Goal: Task Accomplishment & Management: Use online tool/utility

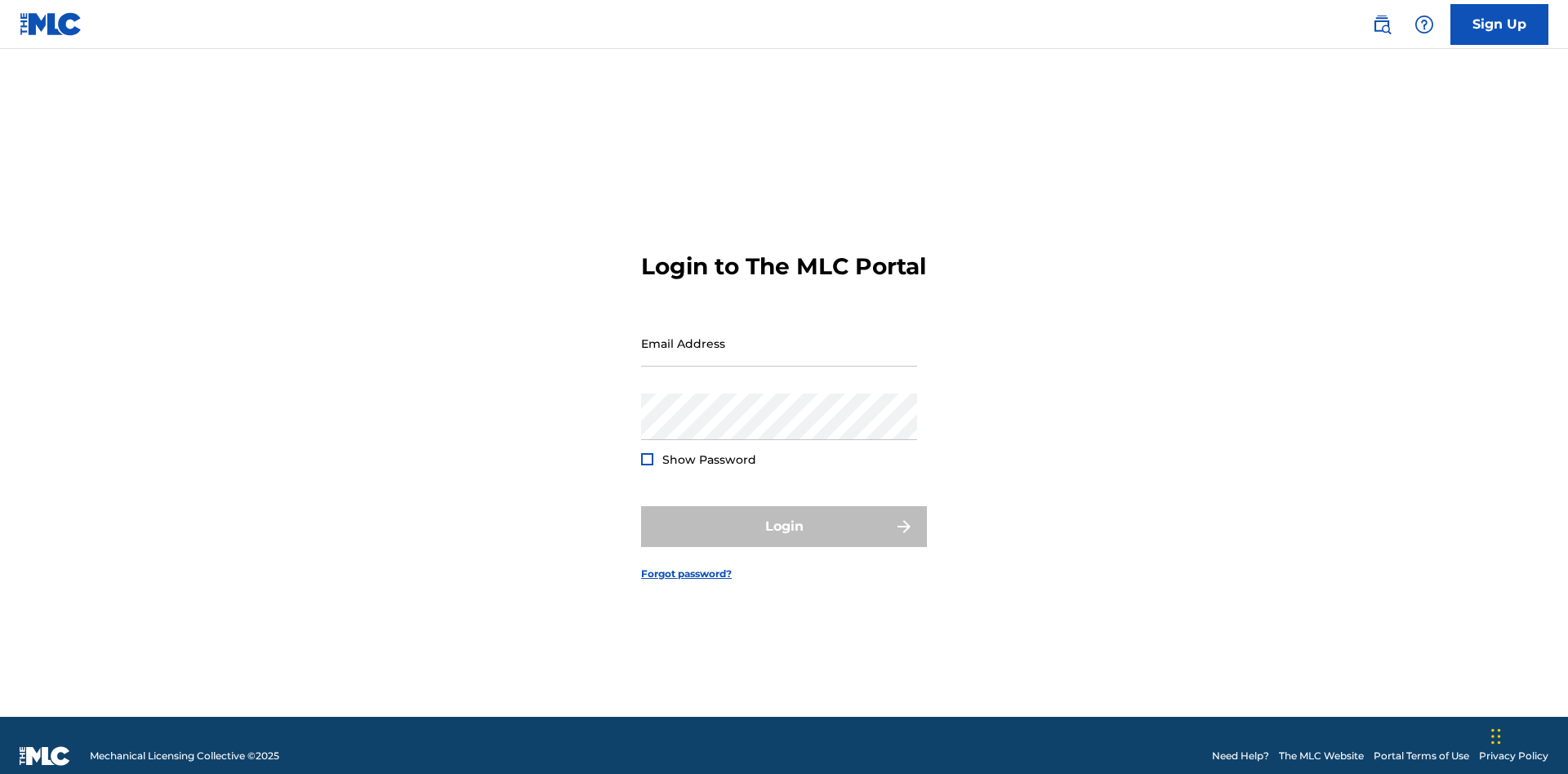
scroll to position [21, 0]
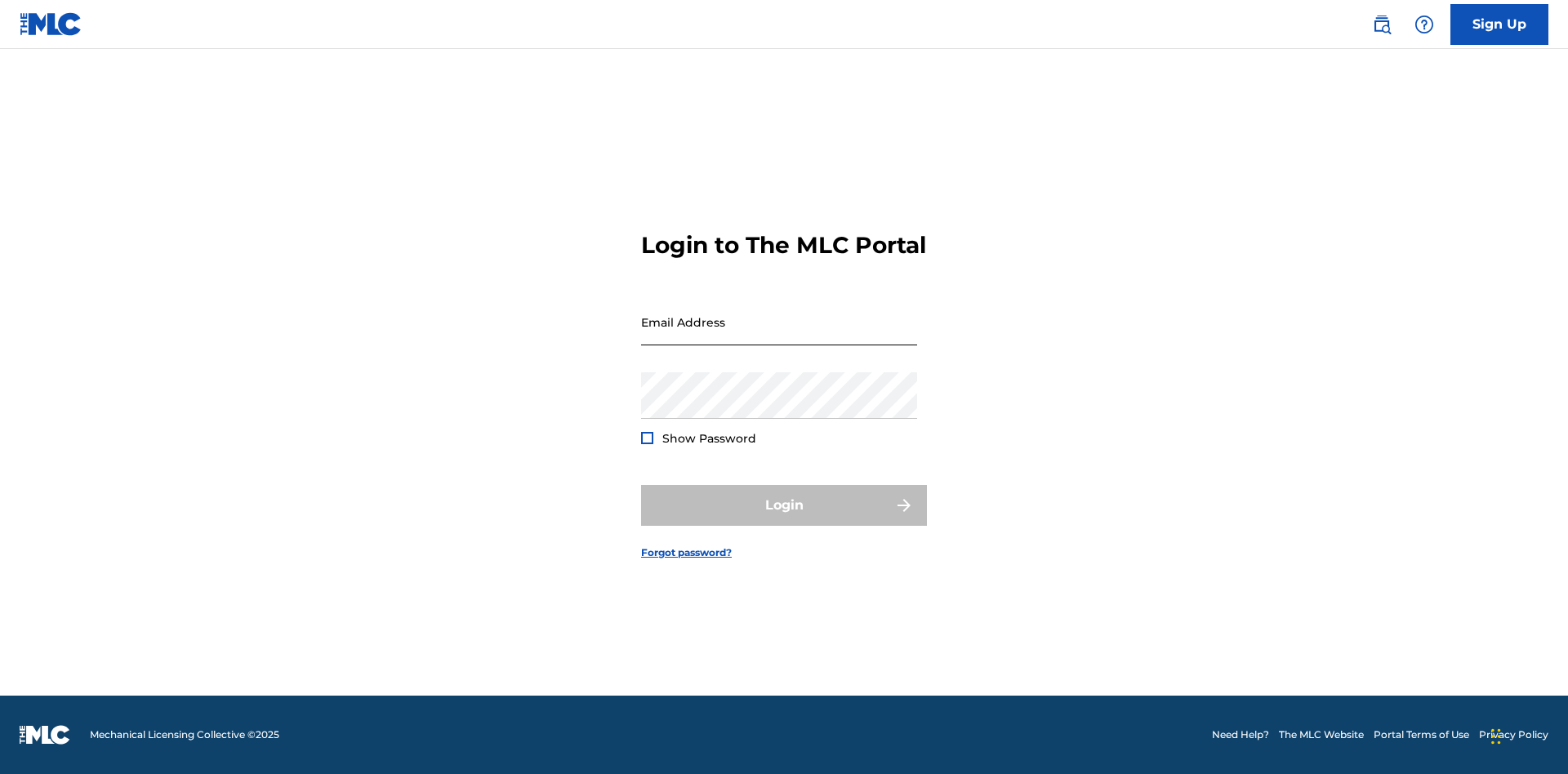
click at [779, 336] on input "Email Address" at bounding box center [778, 323] width 276 height 47
type input "[EMAIL_ADDRESS][DOMAIN_NAME]"
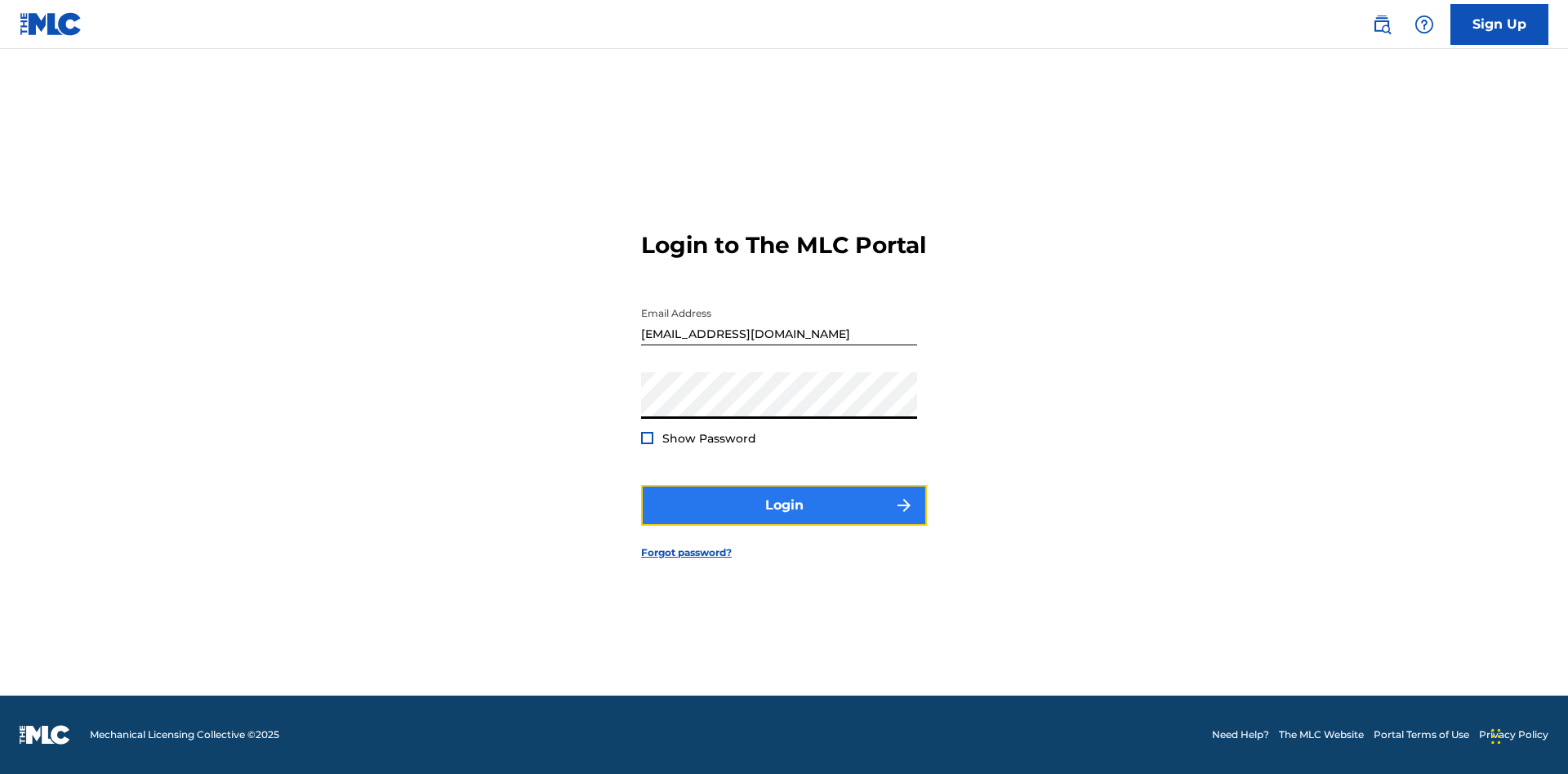
click at [784, 519] on button "Login" at bounding box center [784, 505] width 286 height 41
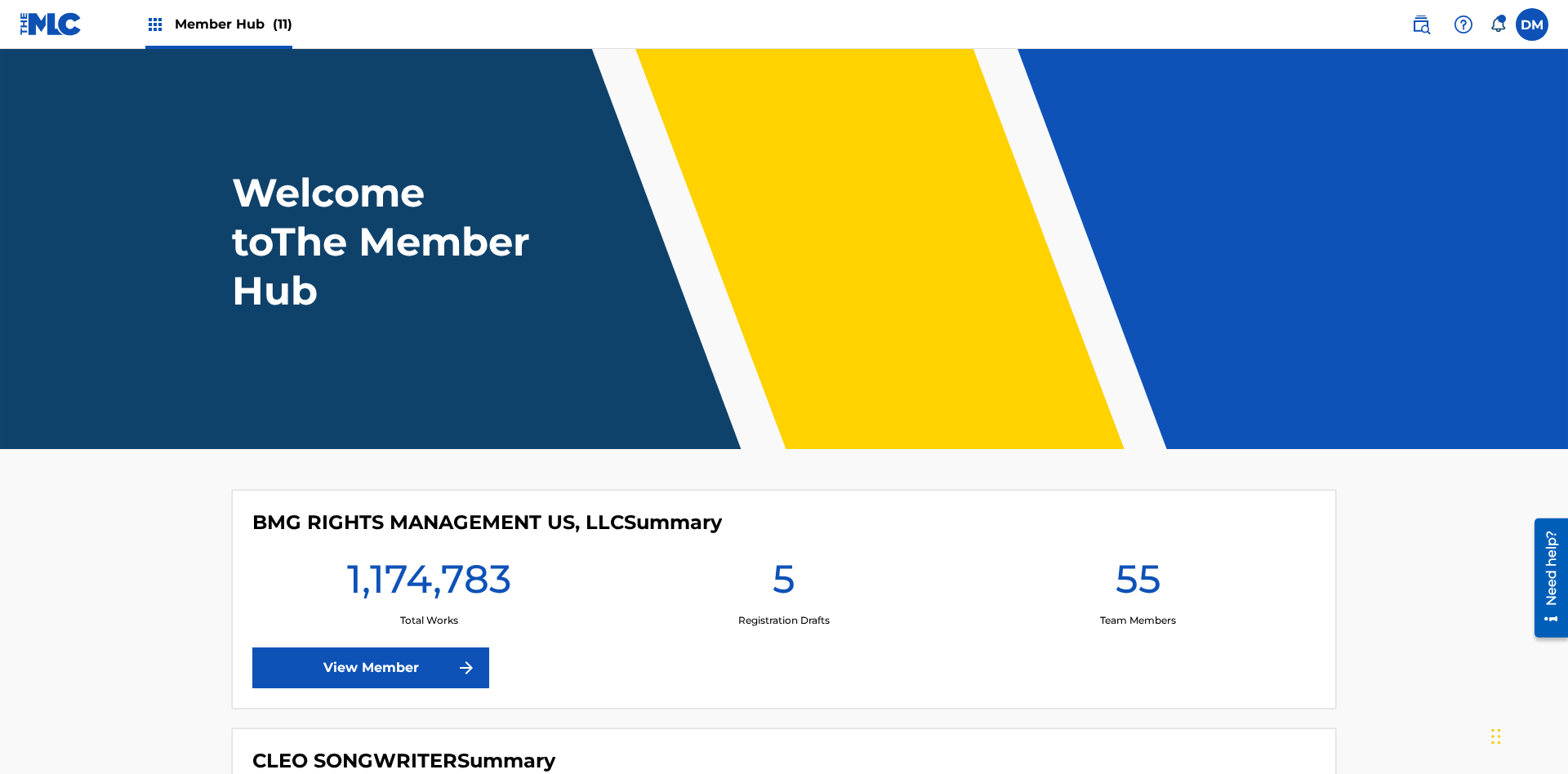
scroll to position [70, 0]
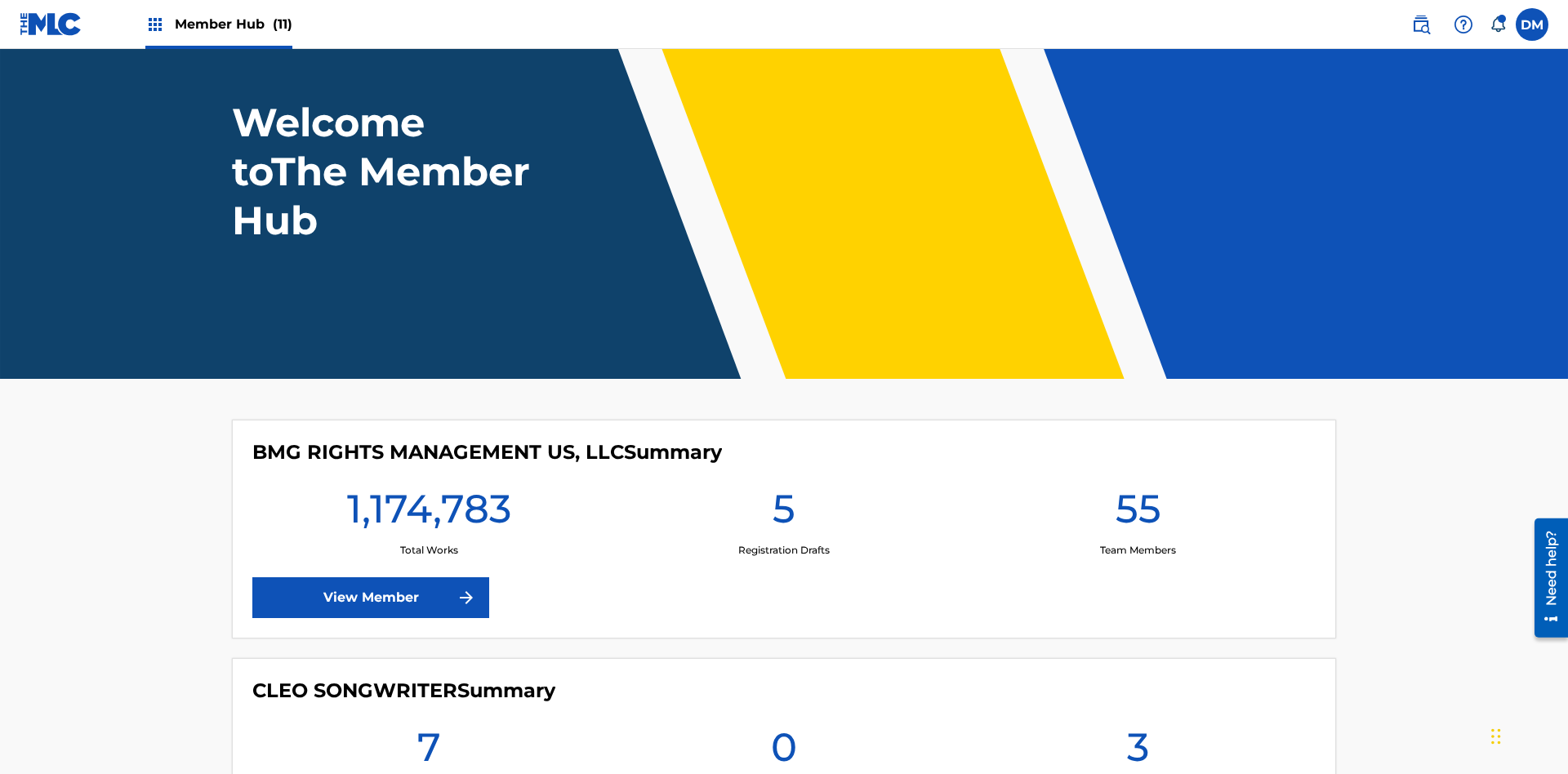
click at [233, 23] on span "Member Hub (11)" at bounding box center [233, 24] width 117 height 19
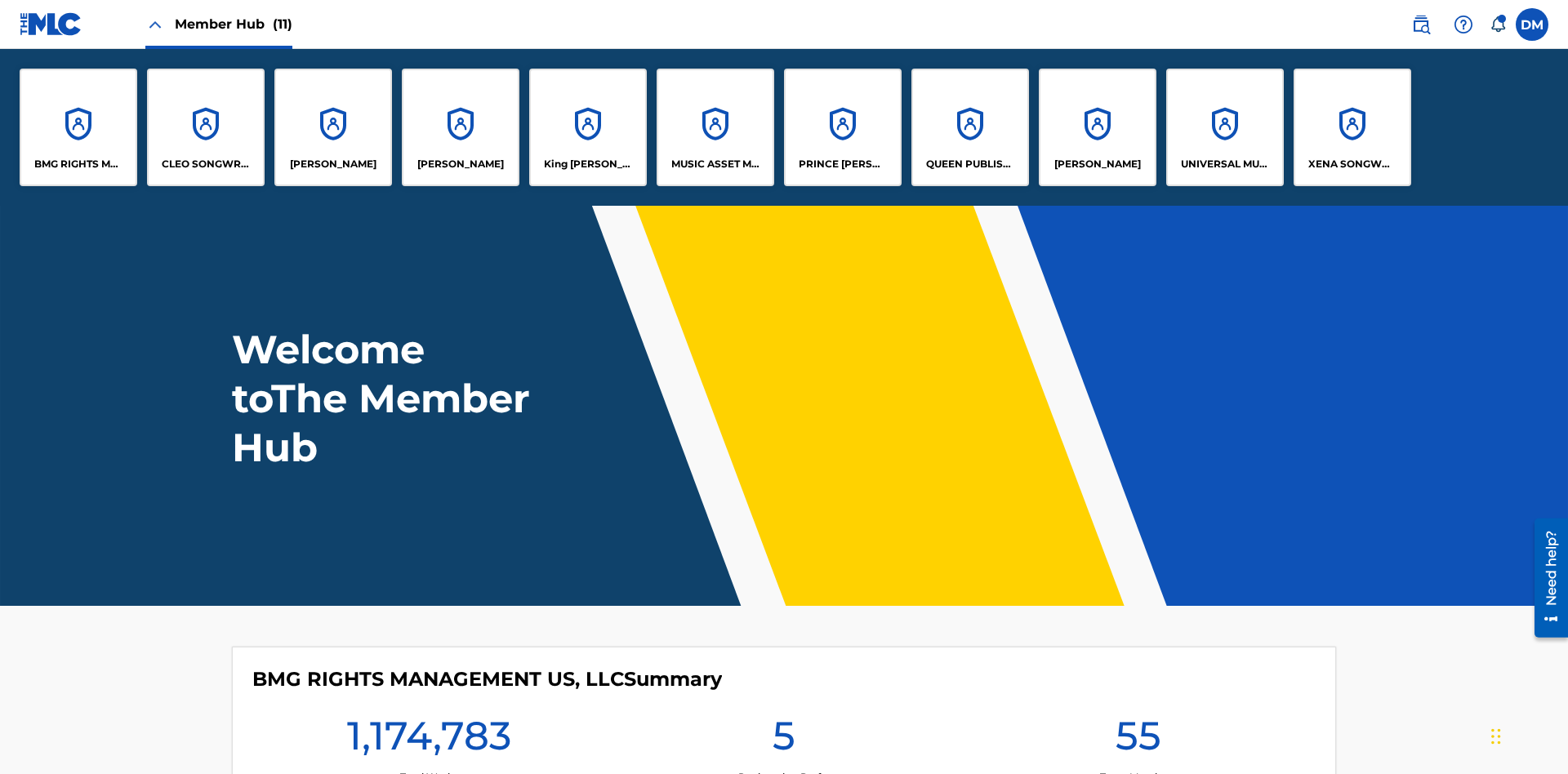
scroll to position [59, 0]
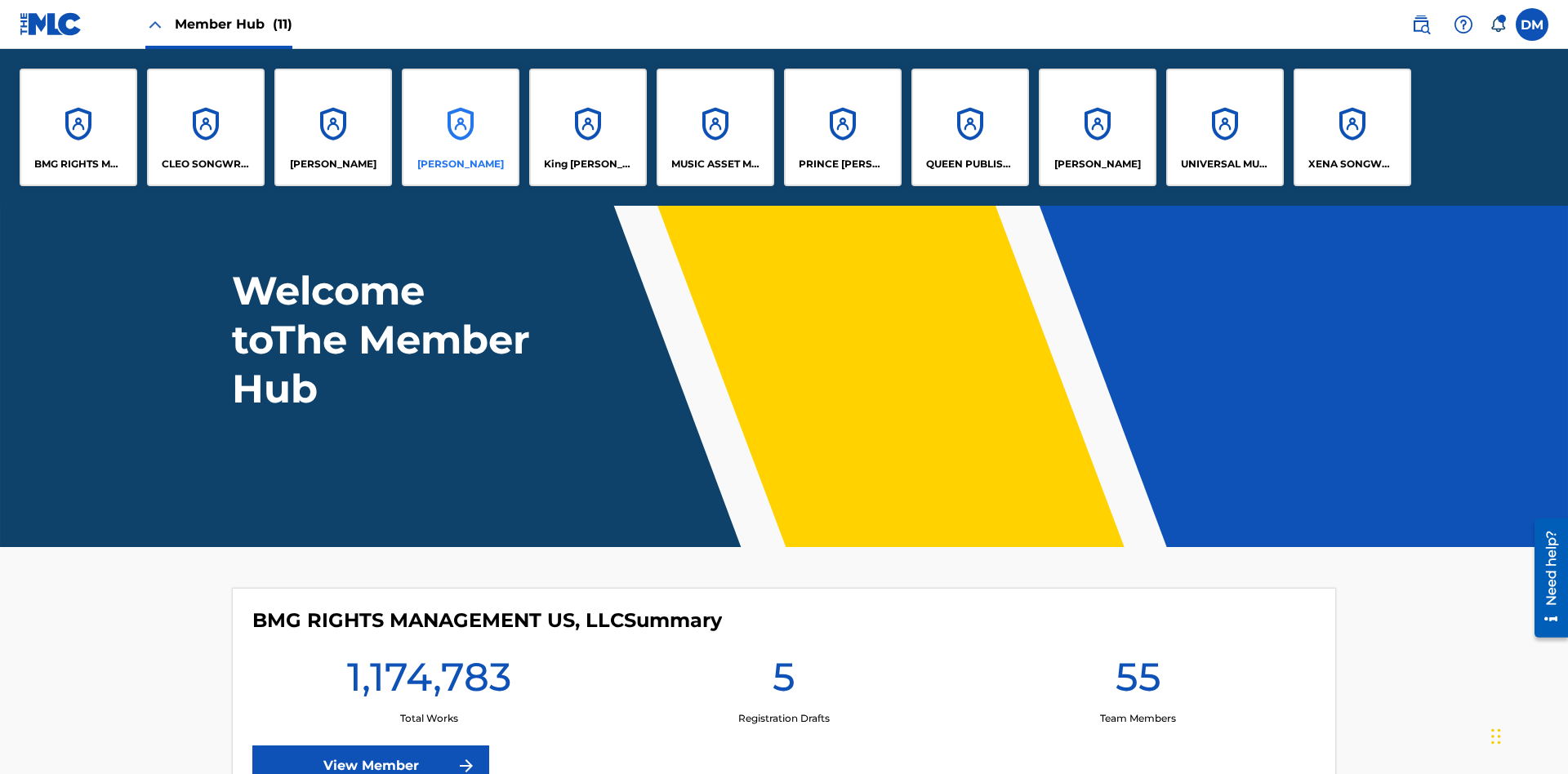
click at [461, 164] on p "[PERSON_NAME]" at bounding box center [461, 163] width 87 height 15
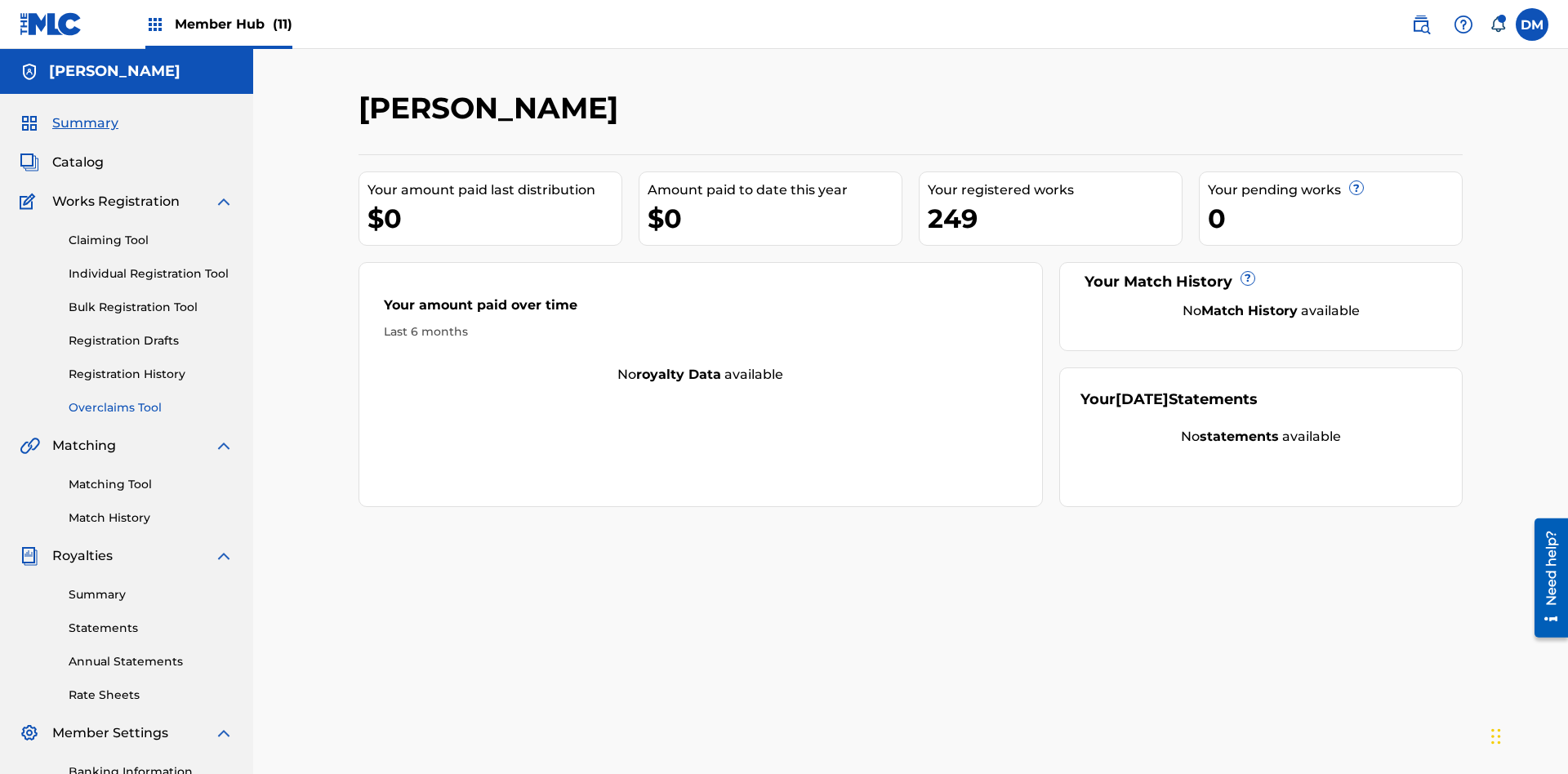
click at [151, 399] on link "Overclaims Tool" at bounding box center [151, 408] width 165 height 17
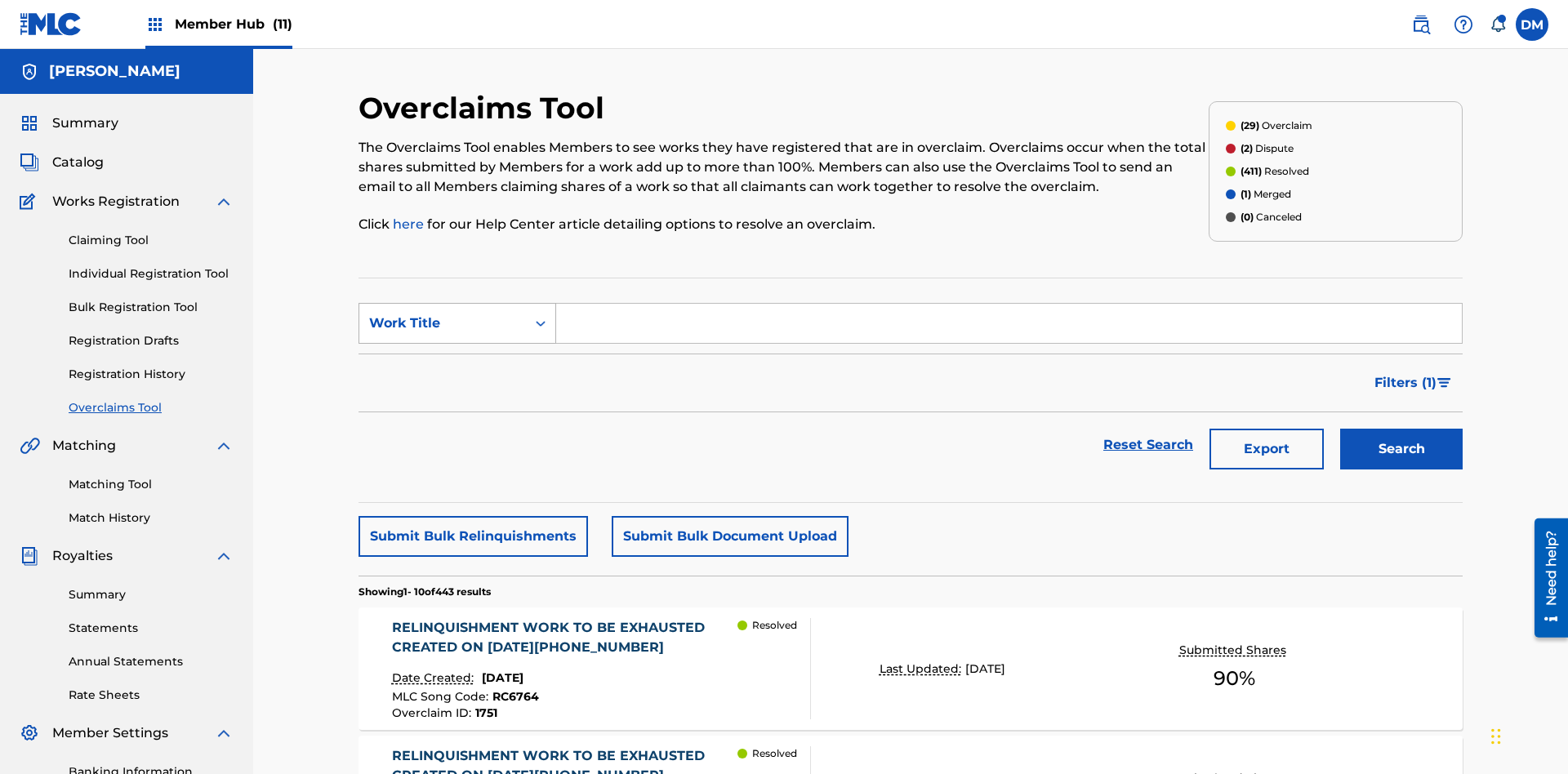
click at [443, 314] on div "Work Title" at bounding box center [443, 324] width 147 height 20
click at [457, 384] on div "Overclaim ID" at bounding box center [457, 404] width 196 height 41
click at [1009, 304] on input "Search Form" at bounding box center [1010, 323] width 906 height 39
click at [1402, 429] on button "Search" at bounding box center [1401, 449] width 123 height 41
